Goal: Information Seeking & Learning: Learn about a topic

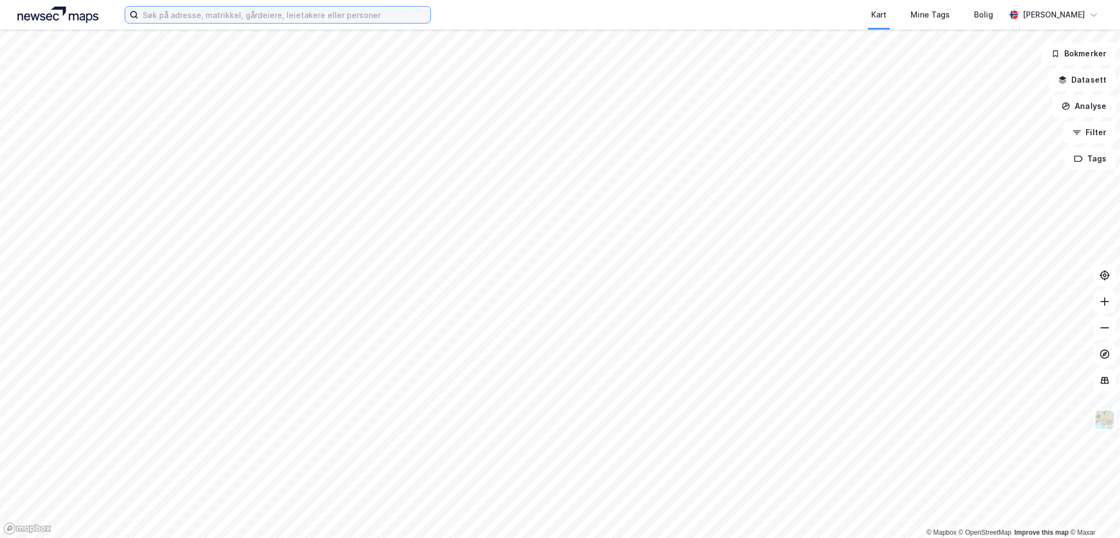
click at [231, 14] on input at bounding box center [284, 15] width 292 height 16
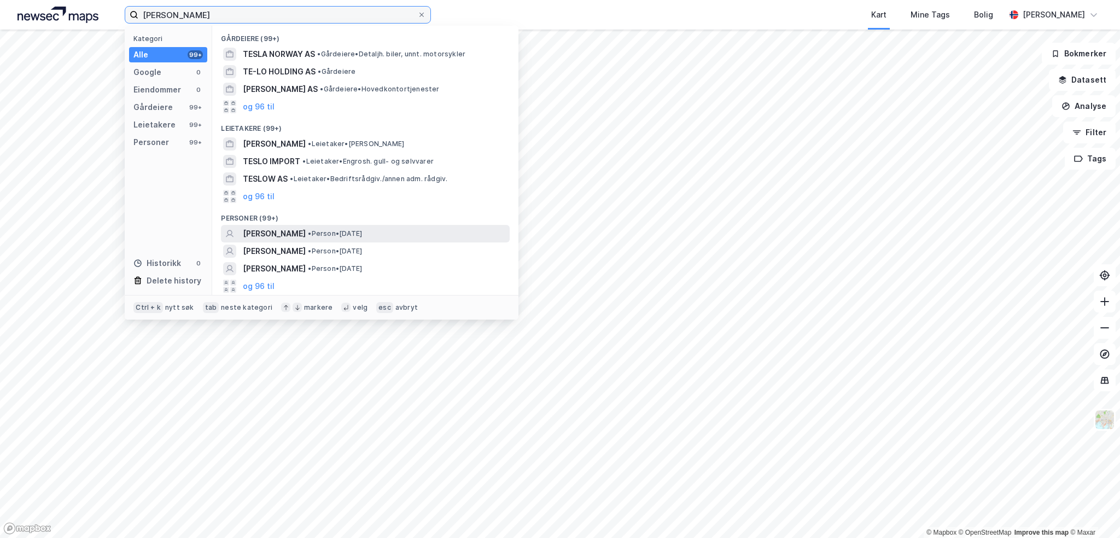
type input "håkon teslo andersen"
click at [299, 231] on span "HÅKON DRIVENES TESLO-ANDERSEN" at bounding box center [274, 233] width 63 height 13
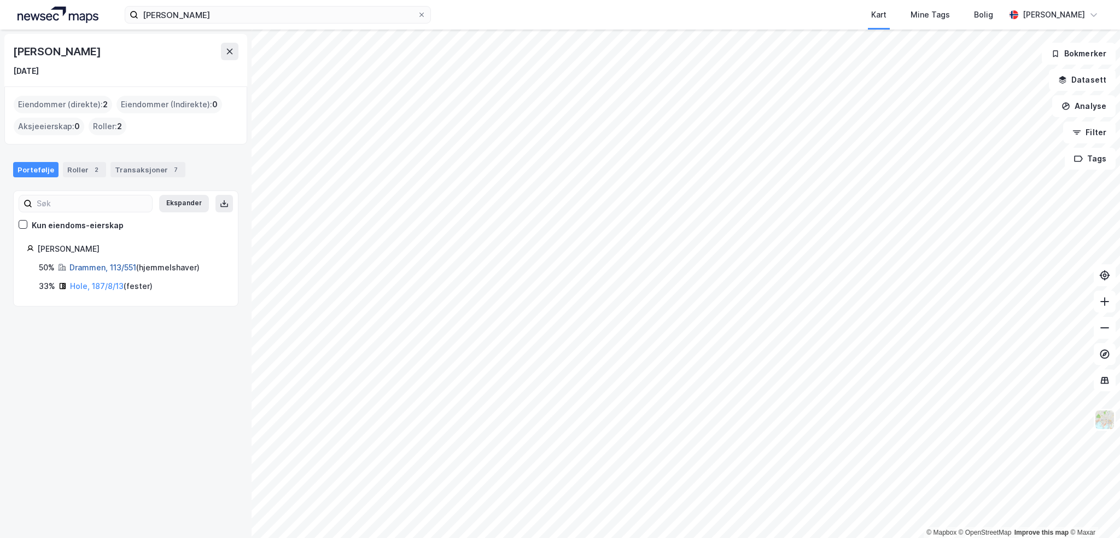
click at [85, 264] on link "Drammen, 113/551" at bounding box center [102, 267] width 67 height 9
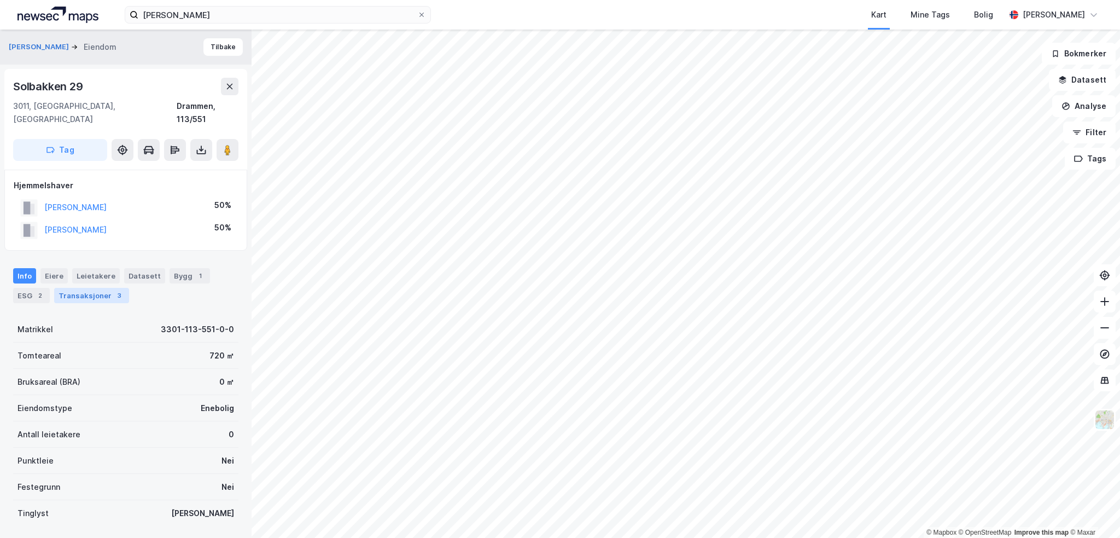
click at [107, 288] on div "Transaksjoner 3" at bounding box center [91, 295] width 75 height 15
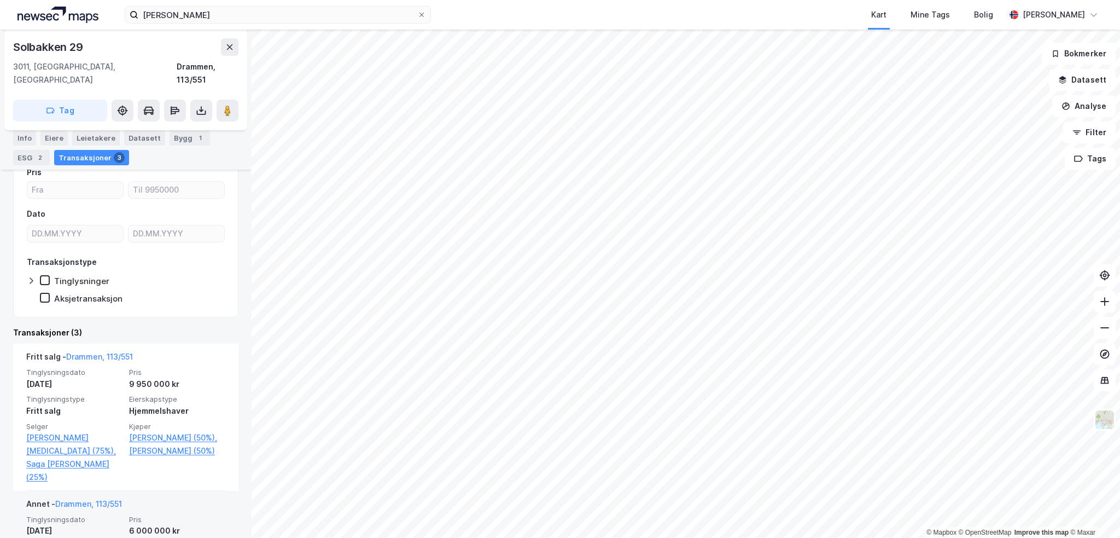
scroll to position [219, 0]
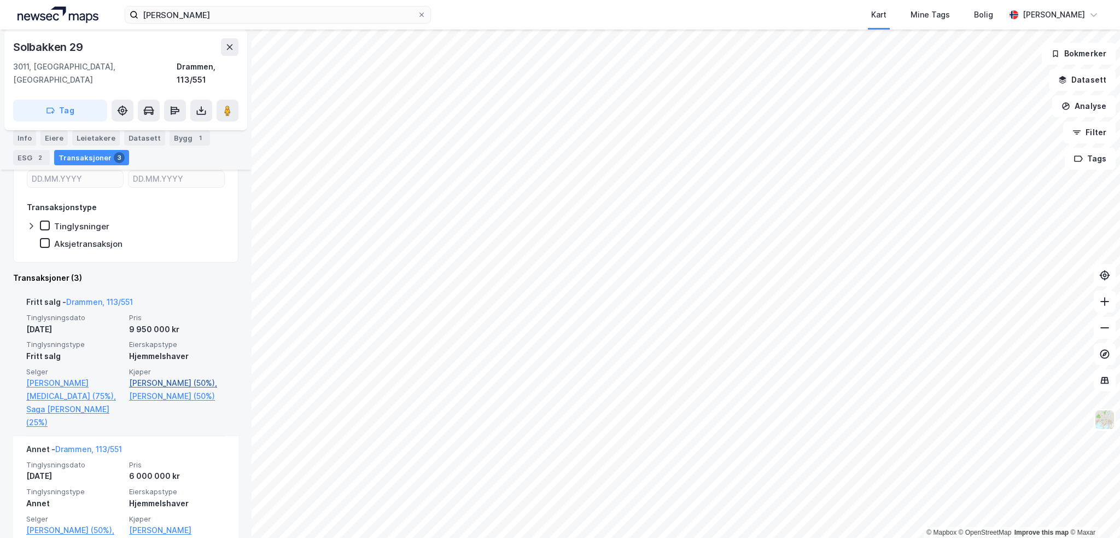
click at [172, 376] on link "Teslo-andersen Håkon D (50%)," at bounding box center [177, 382] width 96 height 13
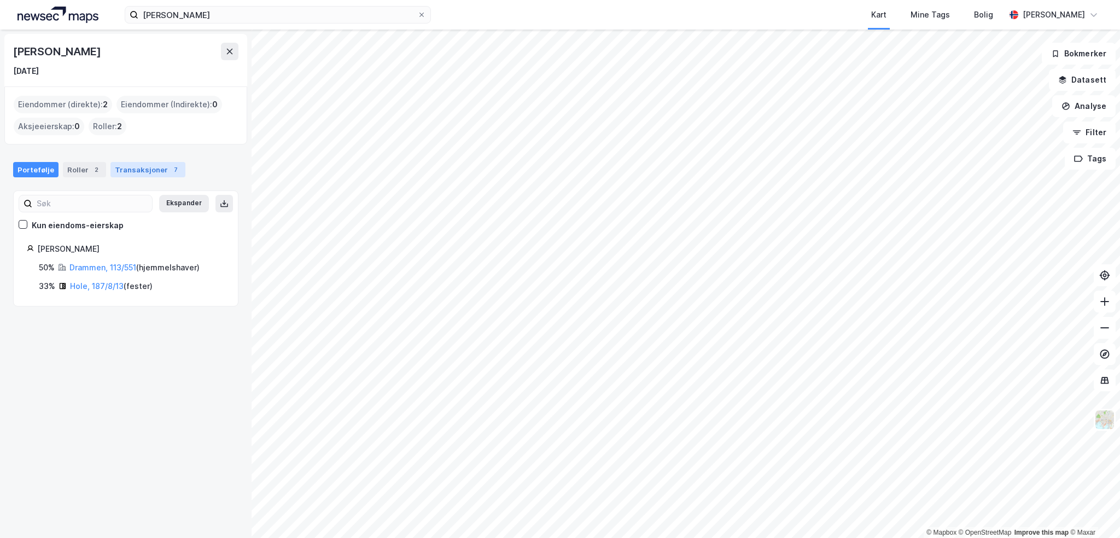
click at [135, 165] on div "Transaksjoner 7" at bounding box center [147, 169] width 75 height 15
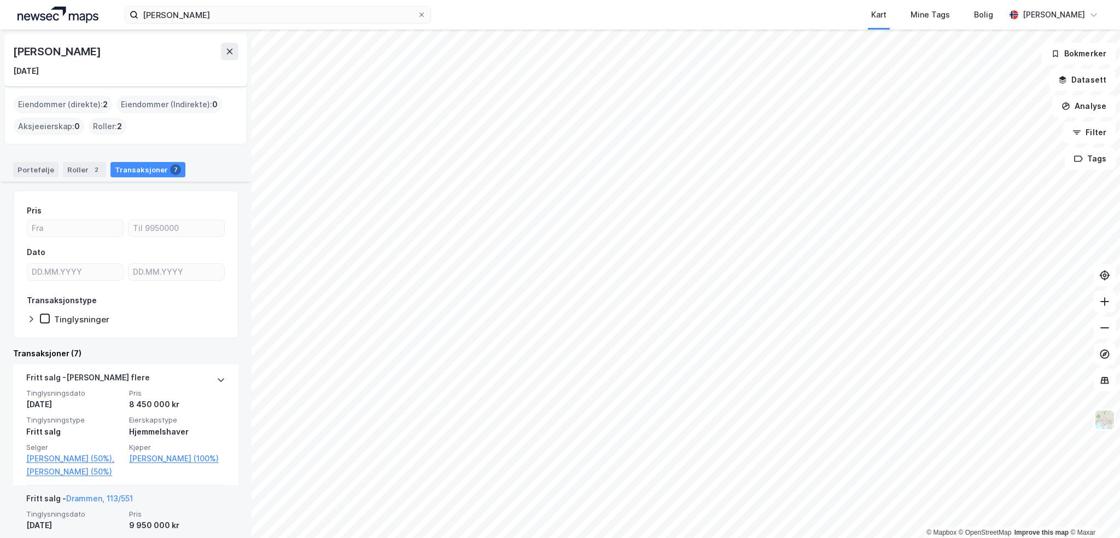
scroll to position [109, 0]
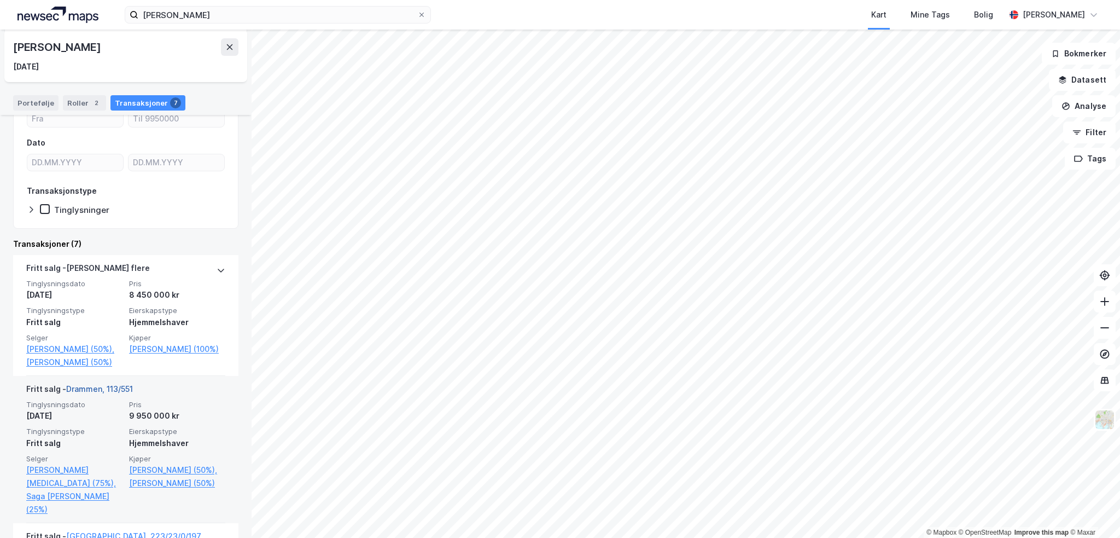
click at [96, 393] on link "Drammen, 113/551" at bounding box center [99, 388] width 67 height 9
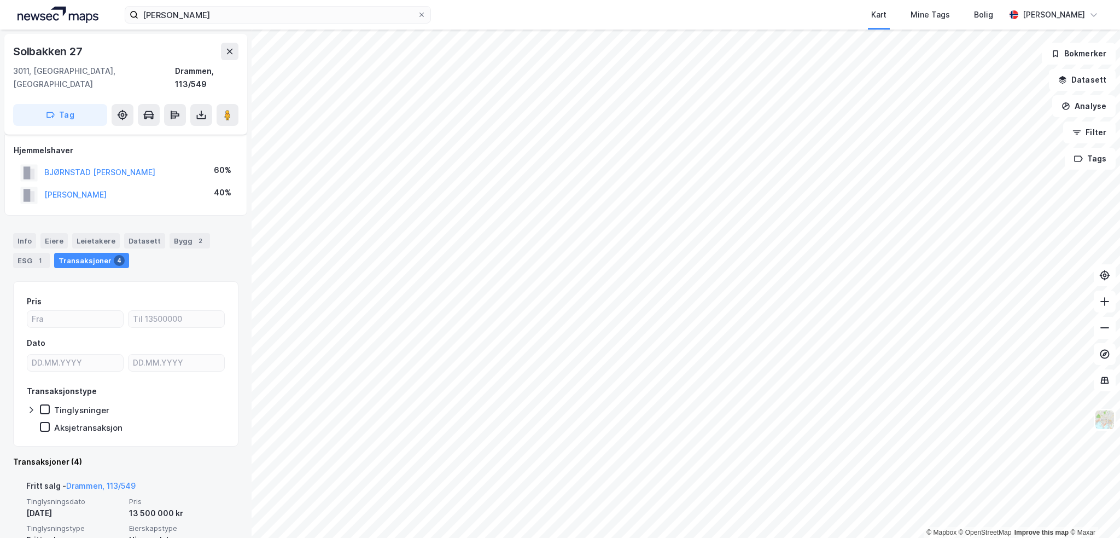
scroll to position [109, 0]
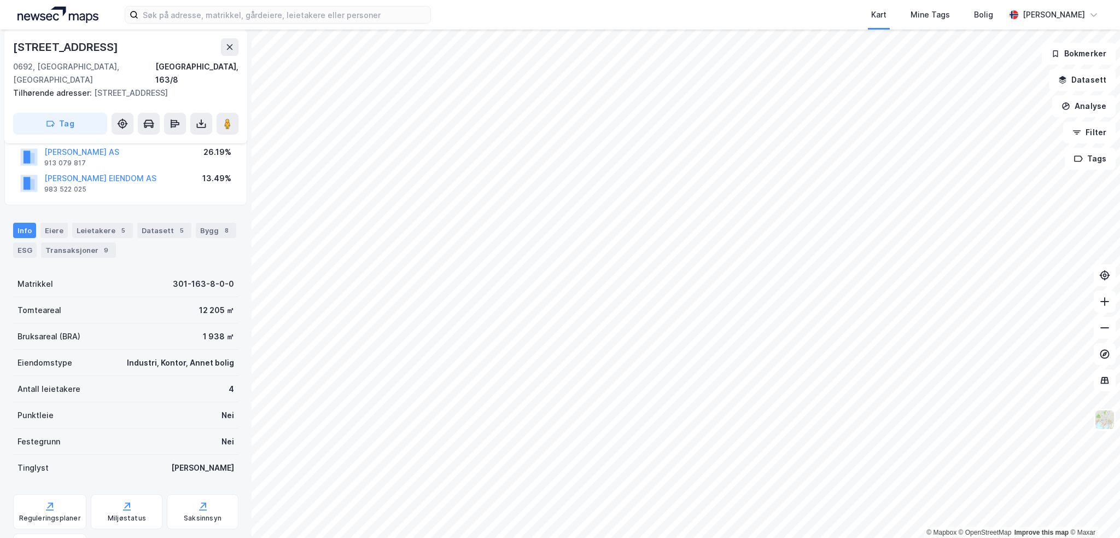
scroll to position [232, 0]
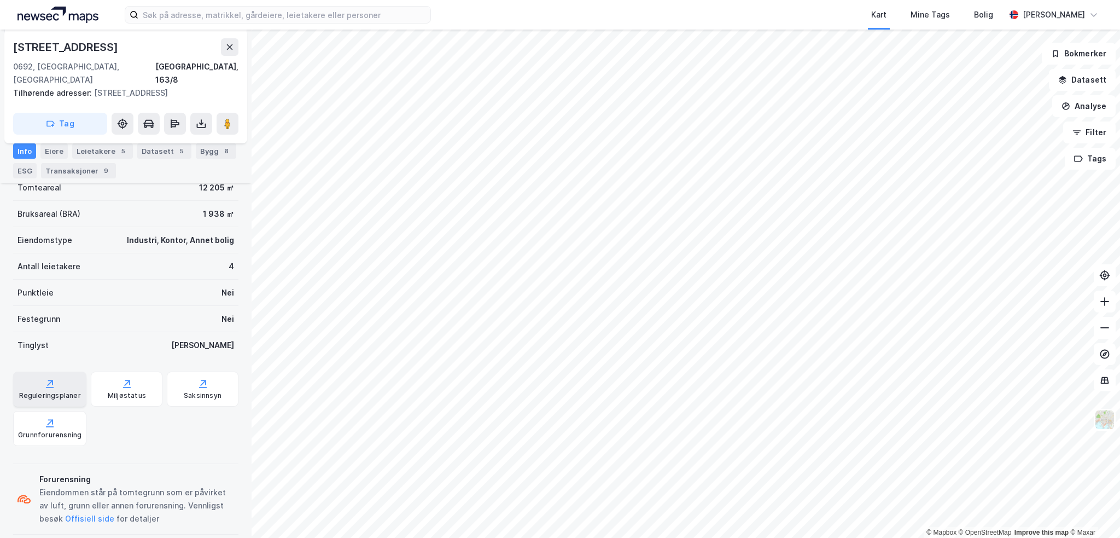
click at [54, 378] on icon at bounding box center [49, 383] width 11 height 11
click at [179, 376] on div "Saksinnsyn" at bounding box center [203, 388] width 72 height 35
